Goal: Task Accomplishment & Management: Manage account settings

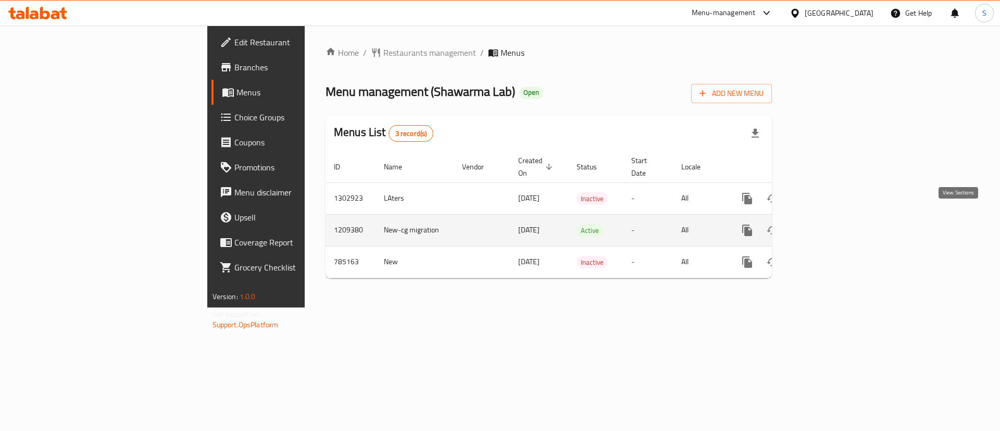
click at [828, 224] on icon "enhanced table" at bounding box center [822, 230] width 12 height 12
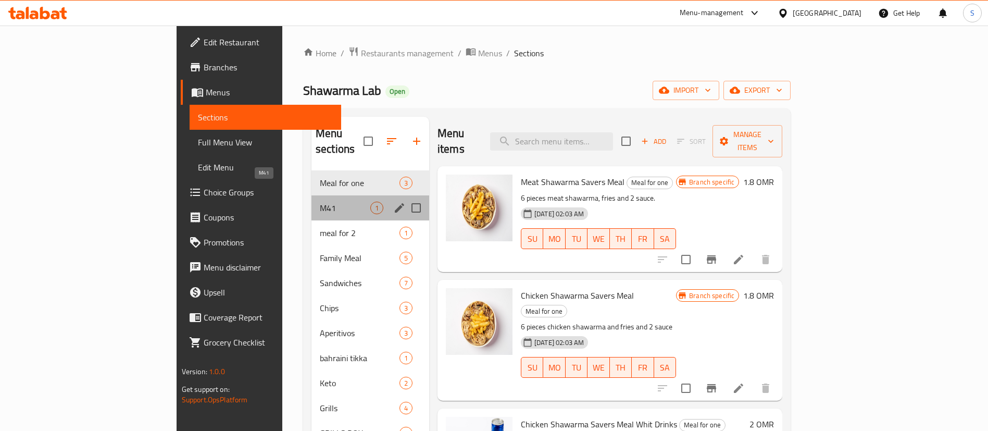
click at [320, 202] on span "M41" at bounding box center [345, 208] width 51 height 12
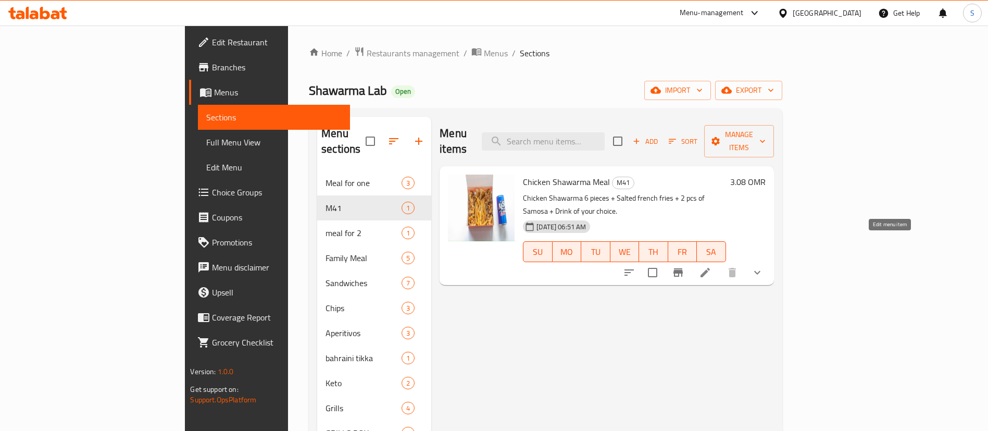
click at [711, 266] on icon at bounding box center [705, 272] width 12 height 12
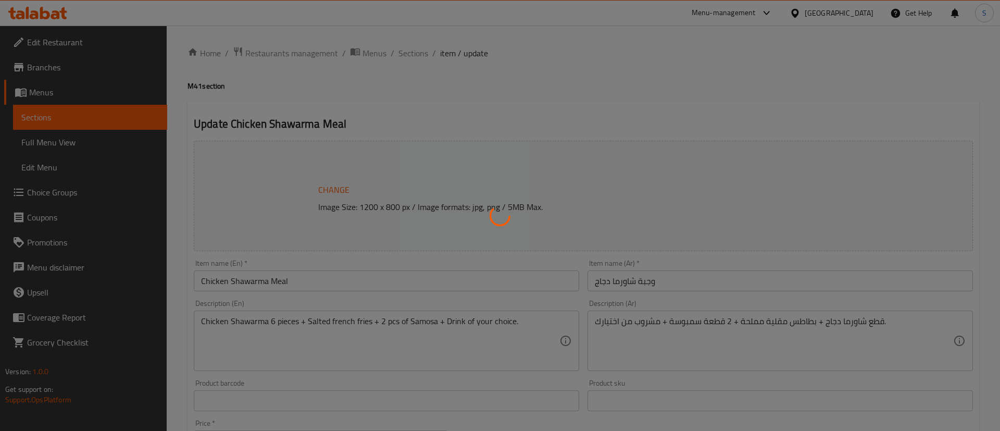
type input "اختيارك من الساندويتش الرئيسي:"
type input "1"
type input "اختيارك من الطبق الجانبي 1"
type input "1"
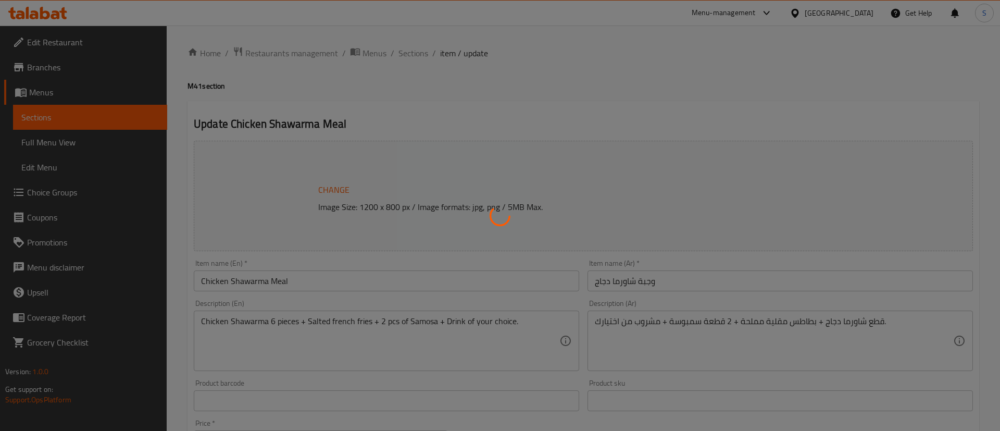
type input "1"
type input "اختيارك من الطبق الجانبي 2"
type input "1"
type input "اختيارك من المشروبات:"
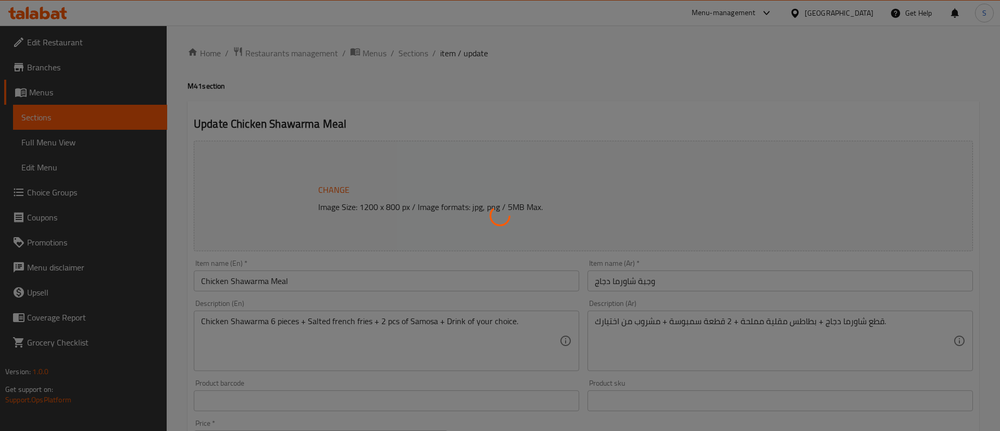
type input "1"
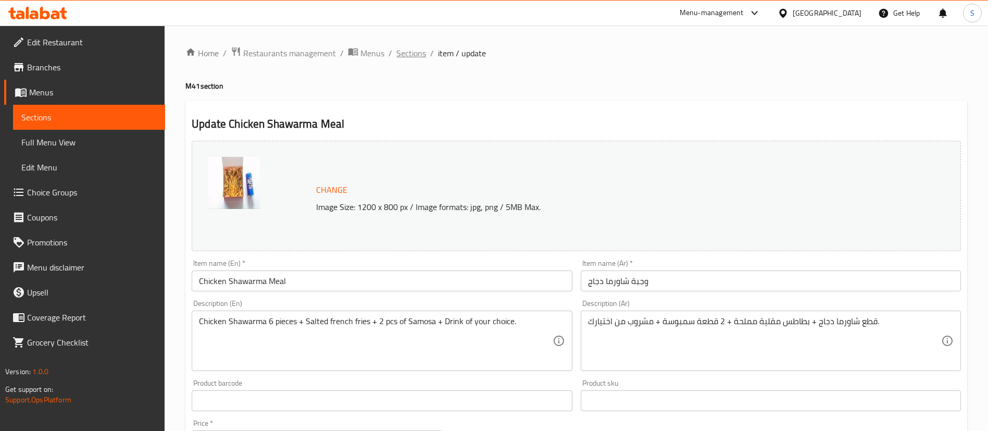
click at [418, 54] on span "Sections" at bounding box center [411, 53] width 30 height 12
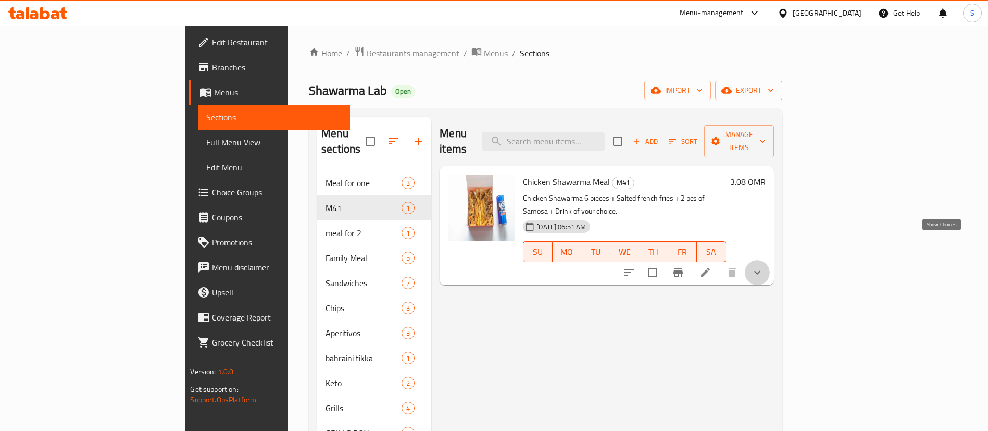
click at [763, 266] on icon "show more" at bounding box center [757, 272] width 12 height 12
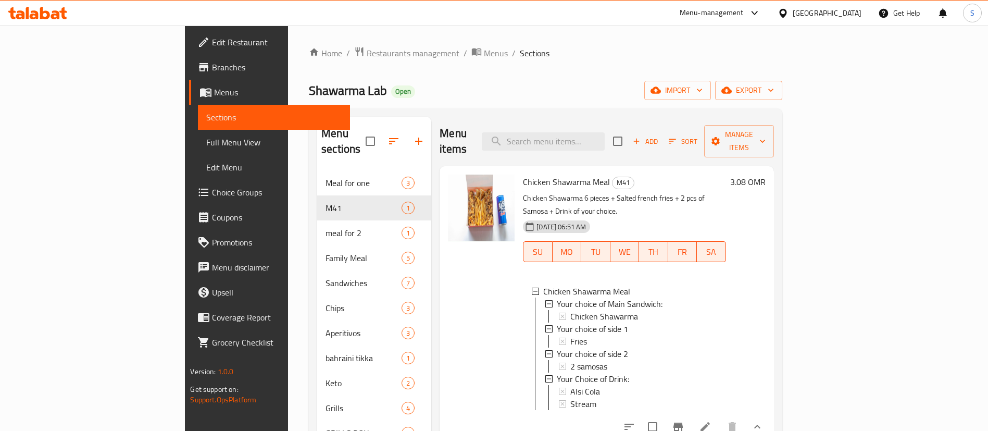
click at [782, 53] on ol "Home / Restaurants management / Menus / Sections" at bounding box center [545, 53] width 473 height 14
click at [367, 55] on span "Restaurants management" at bounding box center [413, 53] width 93 height 12
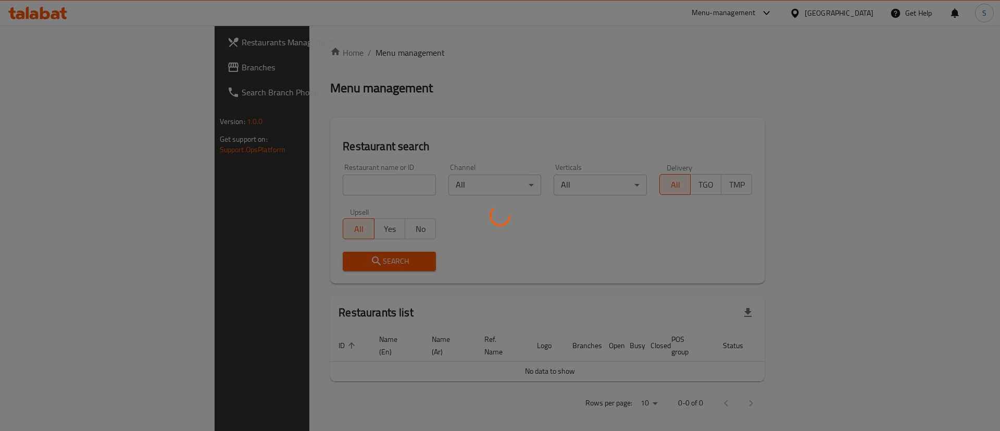
click at [318, 180] on div at bounding box center [500, 215] width 1000 height 431
click at [318, 183] on div at bounding box center [500, 215] width 1000 height 431
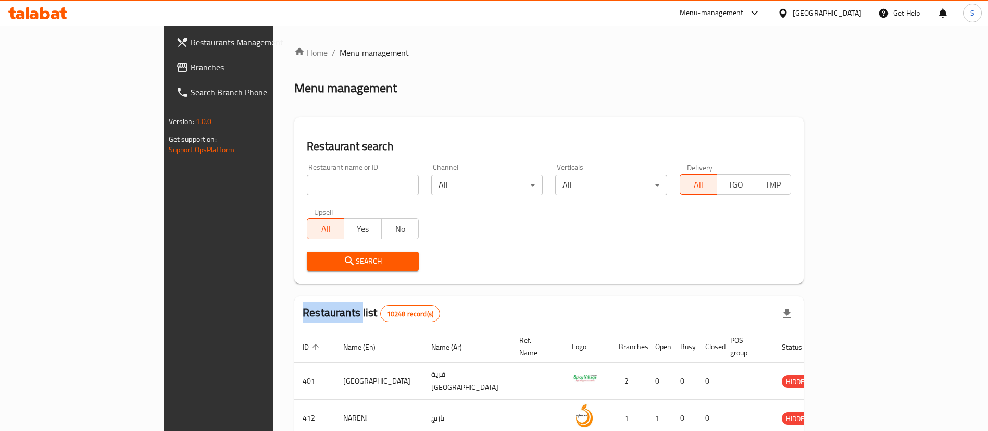
click at [318, 183] on div "Home / Menu management Menu management Restaurant search Restaurant name or ID …" at bounding box center [548, 379] width 509 height 666
click at [318, 183] on input "search" at bounding box center [363, 184] width 112 height 21
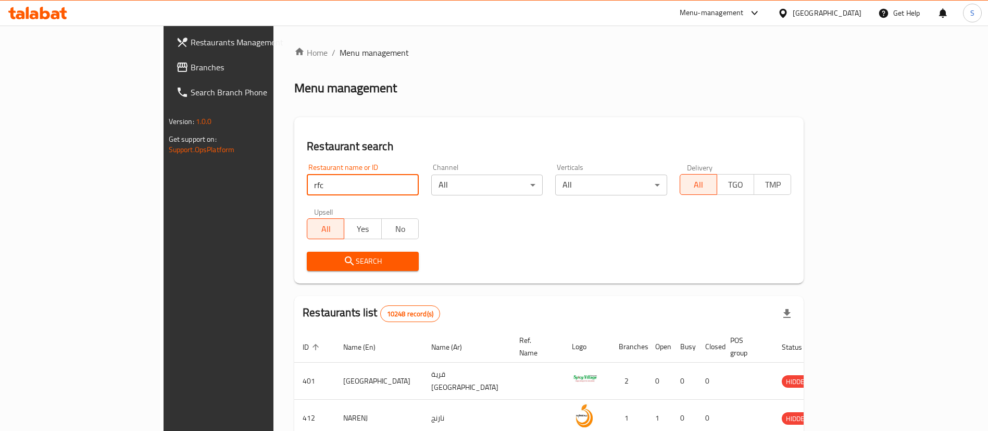
type input "rfc"
click button "Search" at bounding box center [363, 260] width 112 height 19
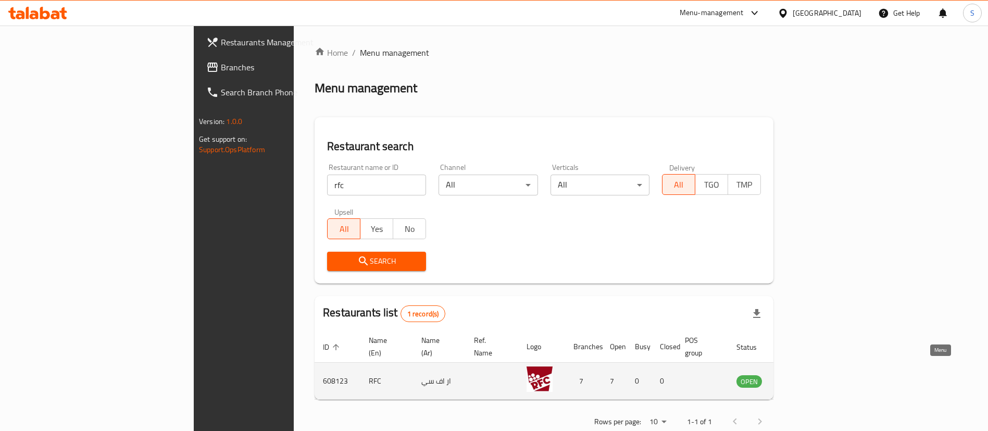
click at [801, 379] on icon "enhanced table" at bounding box center [800, 381] width 4 height 4
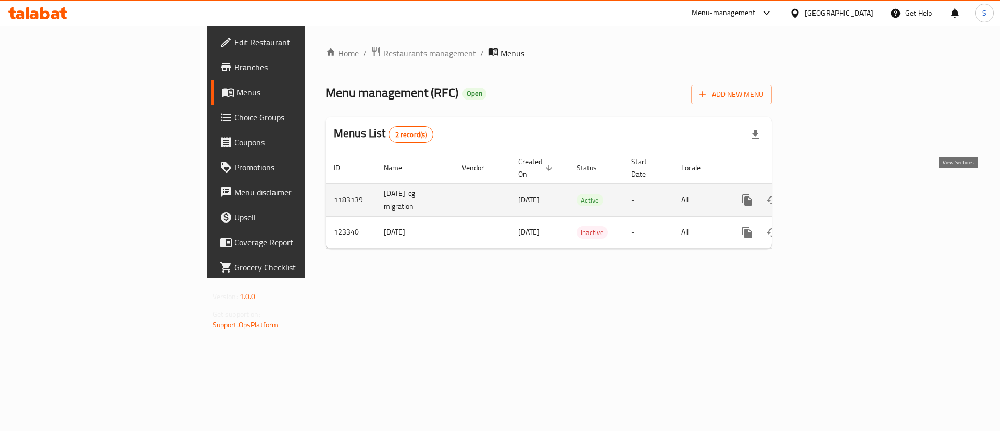
click at [828, 194] on icon "enhanced table" at bounding box center [822, 200] width 12 height 12
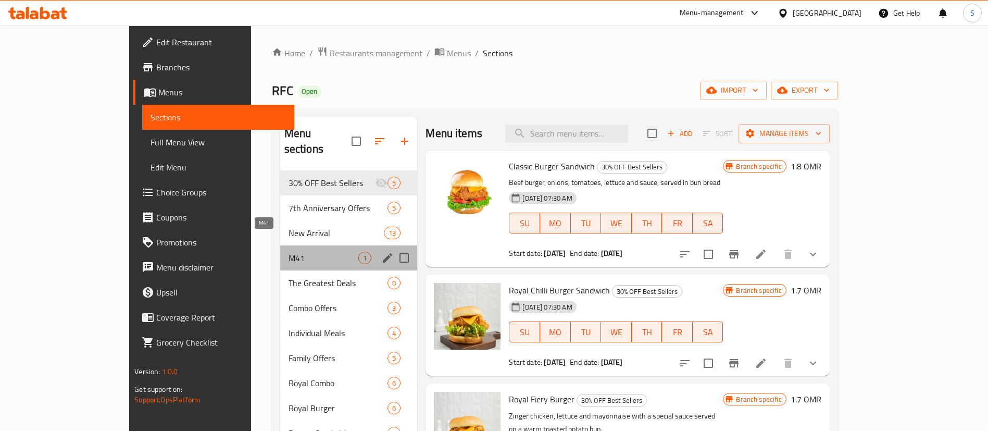
click at [288, 251] on span "M41" at bounding box center [323, 257] width 70 height 12
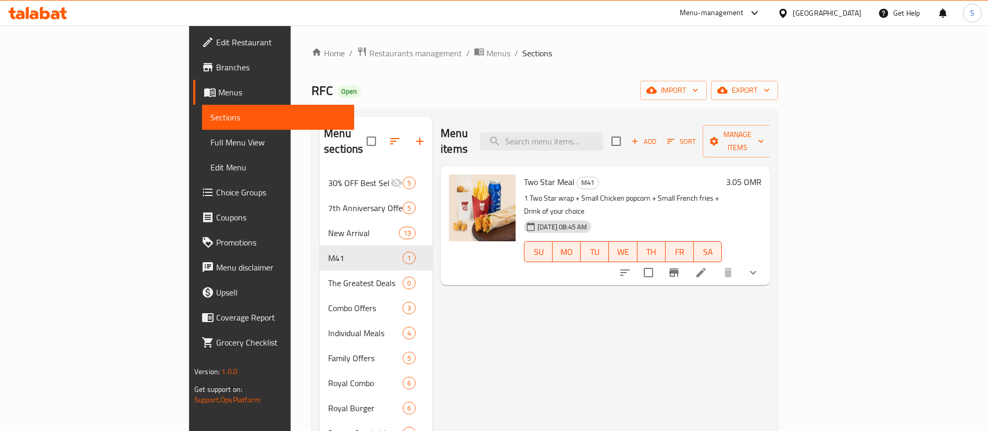
click at [765, 260] on button "show more" at bounding box center [752, 272] width 25 height 25
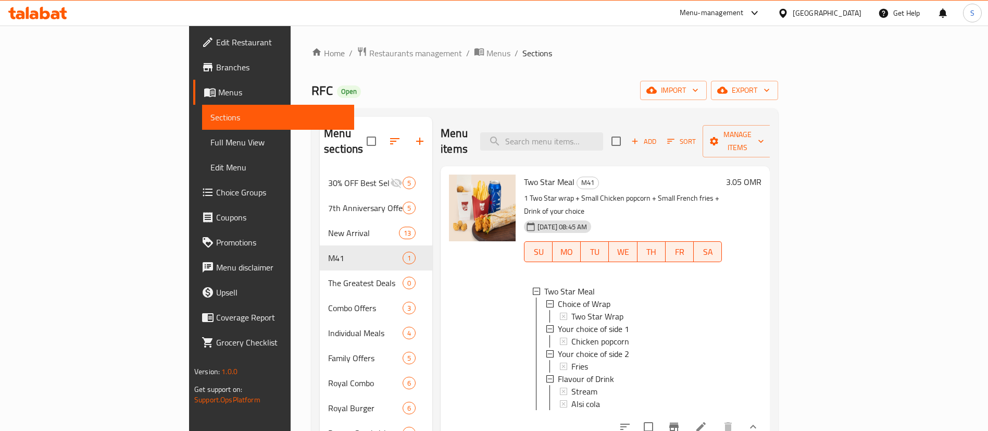
scroll to position [2, 0]
